Goal: Task Accomplishment & Management: Manage account settings

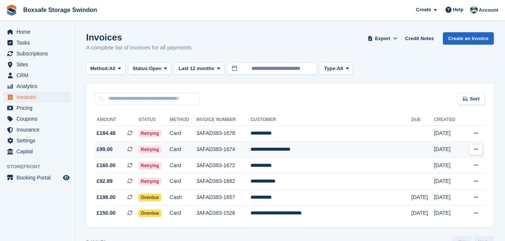
click at [303, 151] on td "**********" at bounding box center [330, 149] width 161 height 16
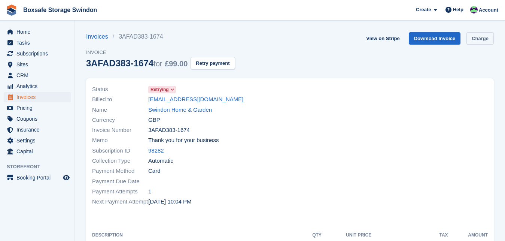
click at [475, 40] on link "Charge" at bounding box center [479, 38] width 27 height 12
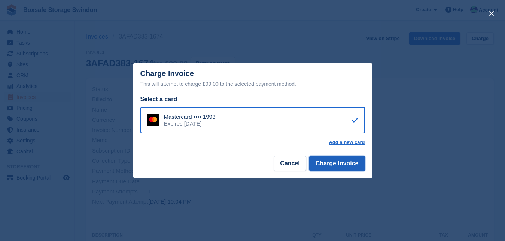
click at [325, 164] on button "Charge Invoice" at bounding box center [337, 163] width 56 height 15
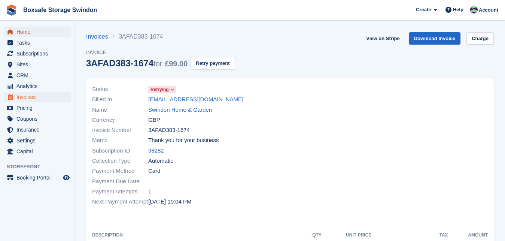
click at [38, 33] on span "Home" at bounding box center [38, 32] width 45 height 10
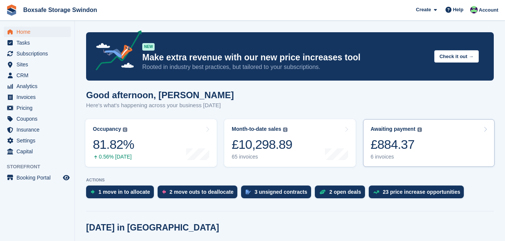
click at [397, 140] on div "£884.37" at bounding box center [395, 144] width 51 height 15
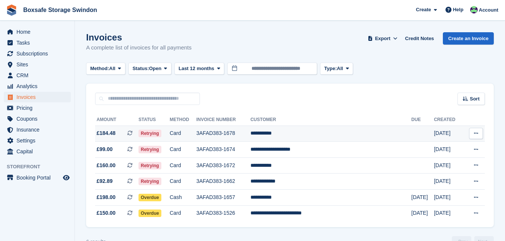
click at [296, 133] on td "**********" at bounding box center [330, 133] width 161 height 16
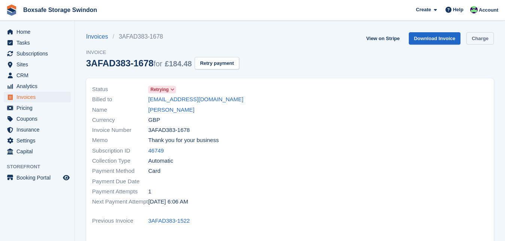
click at [479, 39] on link "Charge" at bounding box center [479, 38] width 27 height 12
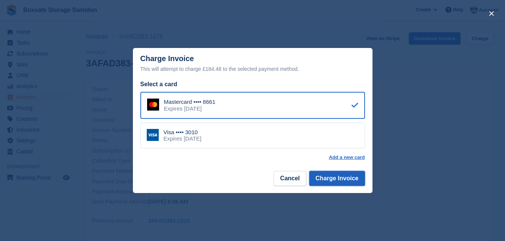
click at [327, 181] on button "Charge Invoice" at bounding box center [337, 178] width 56 height 15
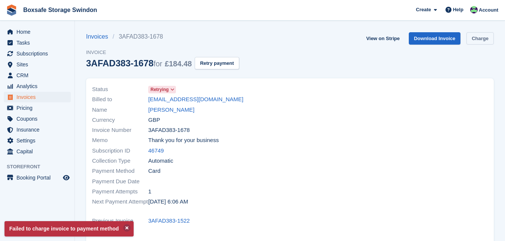
click at [481, 41] on link "Charge" at bounding box center [479, 38] width 27 height 12
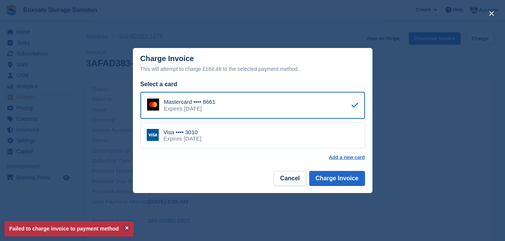
click at [256, 140] on div "Visa •••• 3010 Expires October 2029" at bounding box center [252, 135] width 225 height 26
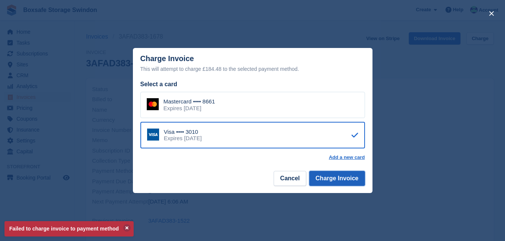
click at [327, 177] on button "Charge Invoice" at bounding box center [337, 178] width 56 height 15
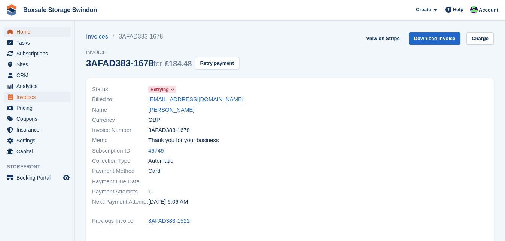
click at [27, 32] on span "Home" at bounding box center [38, 32] width 45 height 10
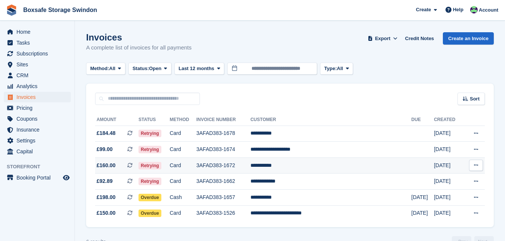
scroll to position [18, 0]
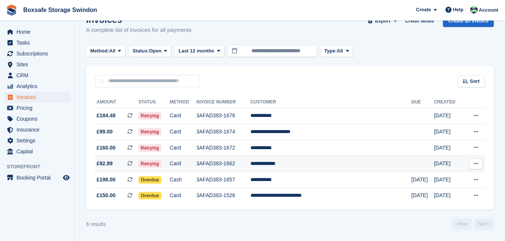
click at [305, 163] on td "**********" at bounding box center [330, 164] width 161 height 16
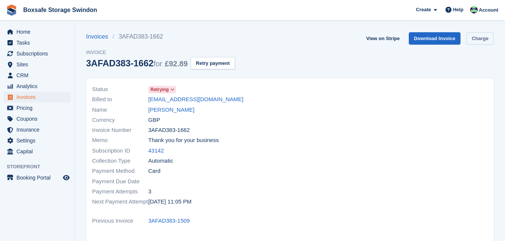
click at [479, 39] on link "Charge" at bounding box center [479, 38] width 27 height 12
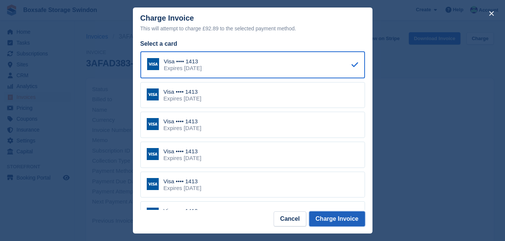
click at [352, 220] on button "Charge Invoice" at bounding box center [337, 218] width 56 height 15
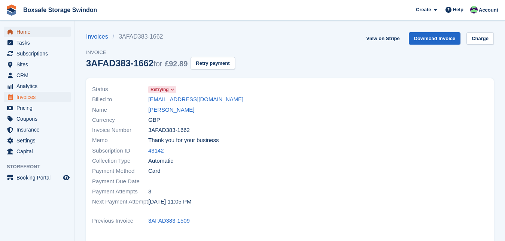
click at [19, 33] on span "Home" at bounding box center [38, 32] width 45 height 10
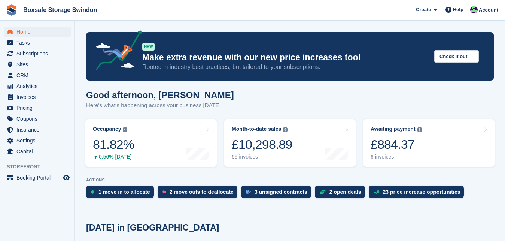
click at [379, 90] on div "Good afternoon, [PERSON_NAME] Here's what's happening across your business [DAT…" at bounding box center [290, 104] width 408 height 29
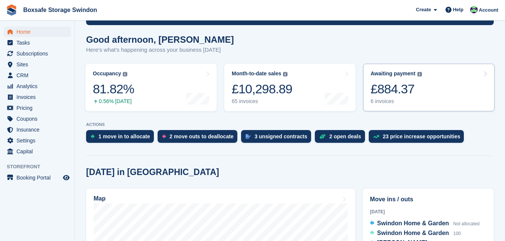
click at [381, 88] on div "£884.37" at bounding box center [395, 88] width 51 height 15
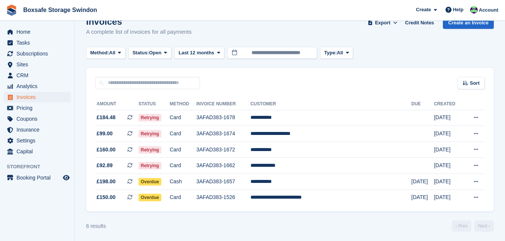
scroll to position [18, 0]
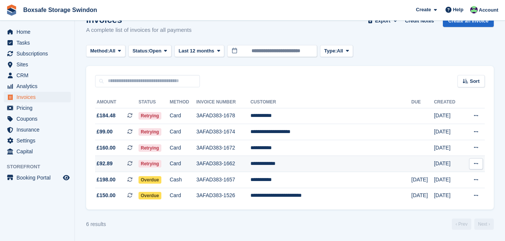
click at [299, 165] on td "**********" at bounding box center [330, 164] width 161 height 16
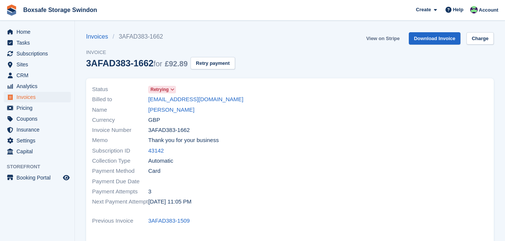
click at [382, 39] on link "View on Stripe" at bounding box center [382, 38] width 39 height 12
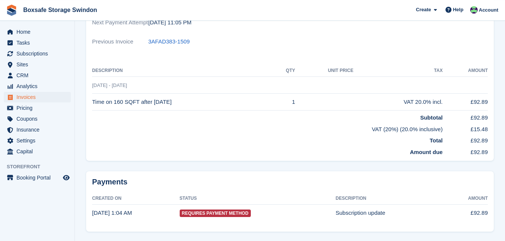
scroll to position [178, 0]
drag, startPoint x: 511, startPoint y: 198, endPoint x: 504, endPoint y: 173, distance: 26.6
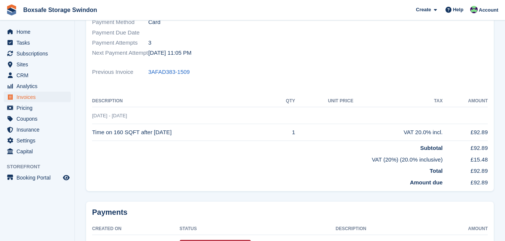
scroll to position [203, 0]
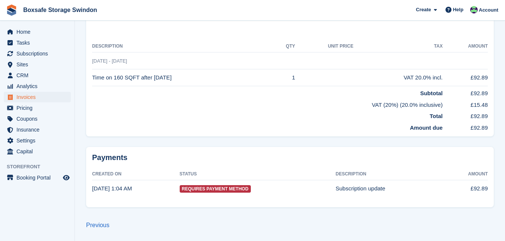
drag, startPoint x: 511, startPoint y: 212, endPoint x: 511, endPoint y: 119, distance: 93.2
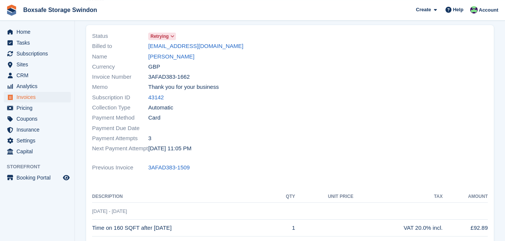
scroll to position [0, 0]
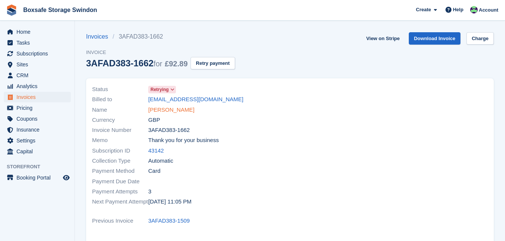
click at [157, 107] on link "[PERSON_NAME]" at bounding box center [171, 110] width 46 height 9
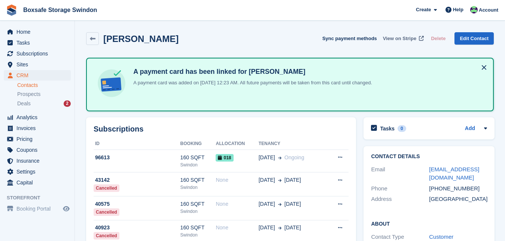
click at [396, 40] on span "View on Stripe" at bounding box center [399, 38] width 33 height 7
click at [42, 32] on span "Home" at bounding box center [38, 32] width 45 height 10
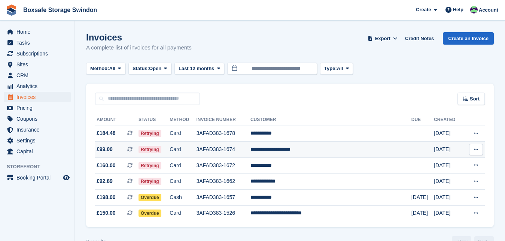
click at [314, 151] on td "**********" at bounding box center [330, 149] width 161 height 16
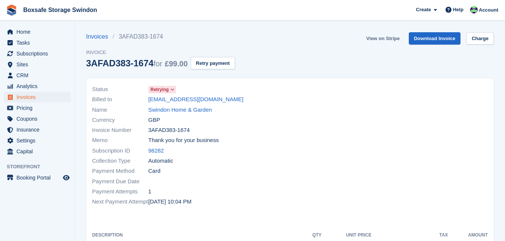
click at [394, 37] on link "View on Stripe" at bounding box center [382, 38] width 39 height 12
click at [161, 112] on link "Swindon Home & Garden" at bounding box center [180, 110] width 64 height 9
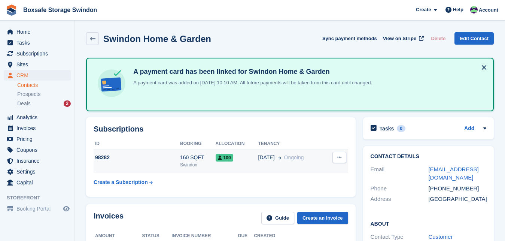
click at [258, 156] on span "[DATE]" at bounding box center [266, 157] width 16 height 8
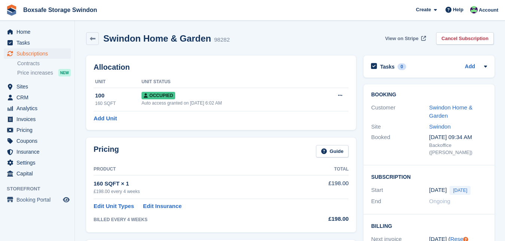
click at [412, 38] on span "View on Stripe" at bounding box center [401, 38] width 33 height 7
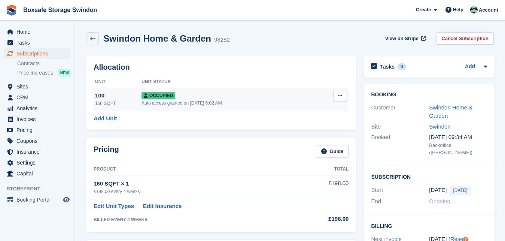
click at [183, 95] on div "Occupied" at bounding box center [227, 95] width 173 height 8
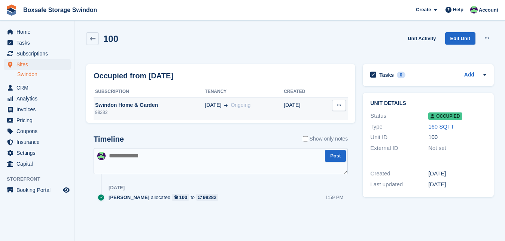
click at [122, 111] on div "98282" at bounding box center [149, 112] width 111 height 7
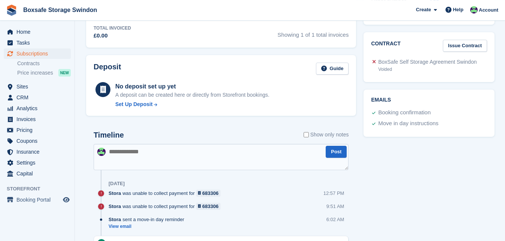
scroll to position [282, 0]
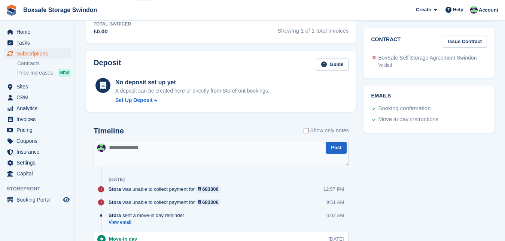
click at [169, 159] on textarea at bounding box center [221, 153] width 255 height 26
type textarea "**********"
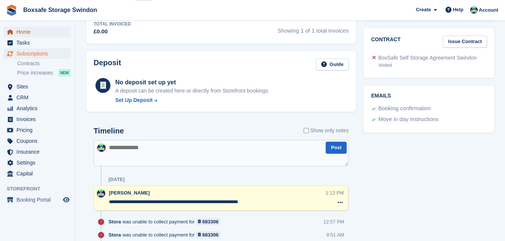
click at [38, 33] on span "Home" at bounding box center [38, 32] width 45 height 10
